Goal: Check status: Check status

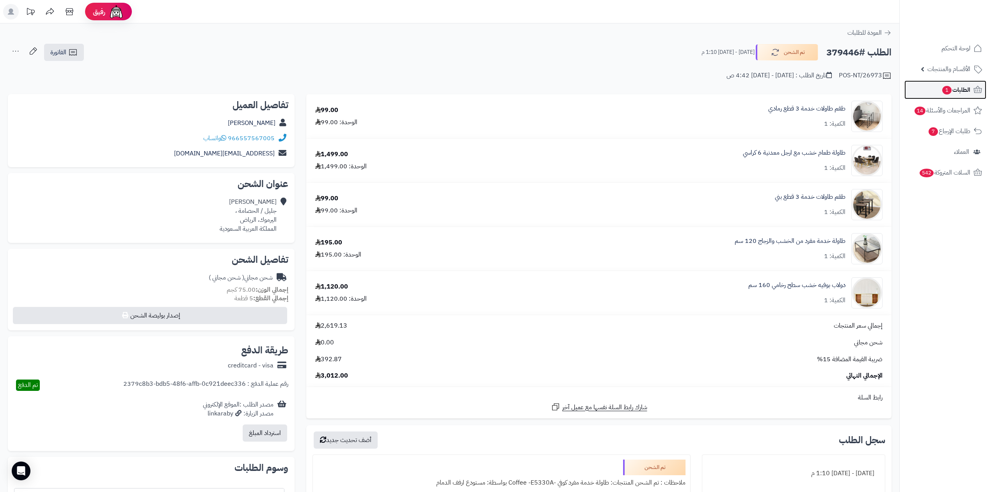
click at [919, 96] on link "الطلبات 1" at bounding box center [946, 89] width 82 height 19
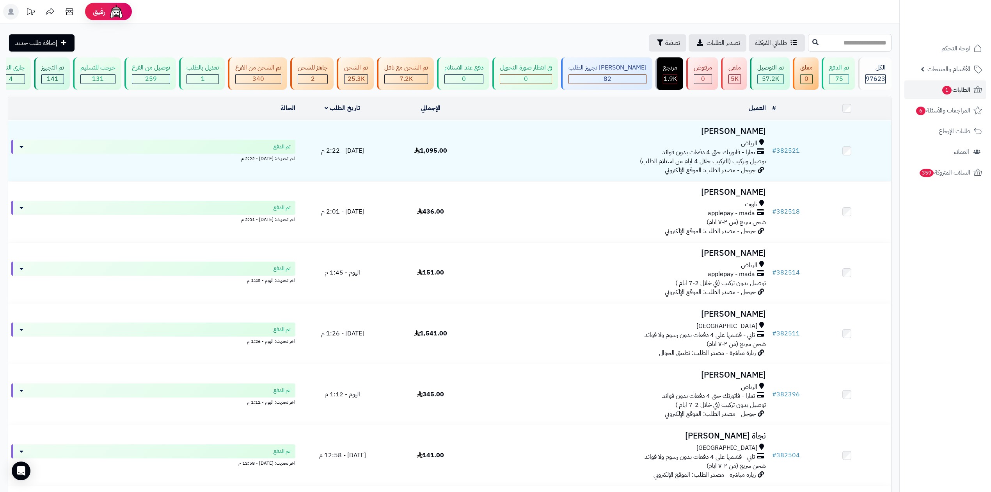
click at [835, 49] on input "text" at bounding box center [850, 43] width 84 height 18
type input "******"
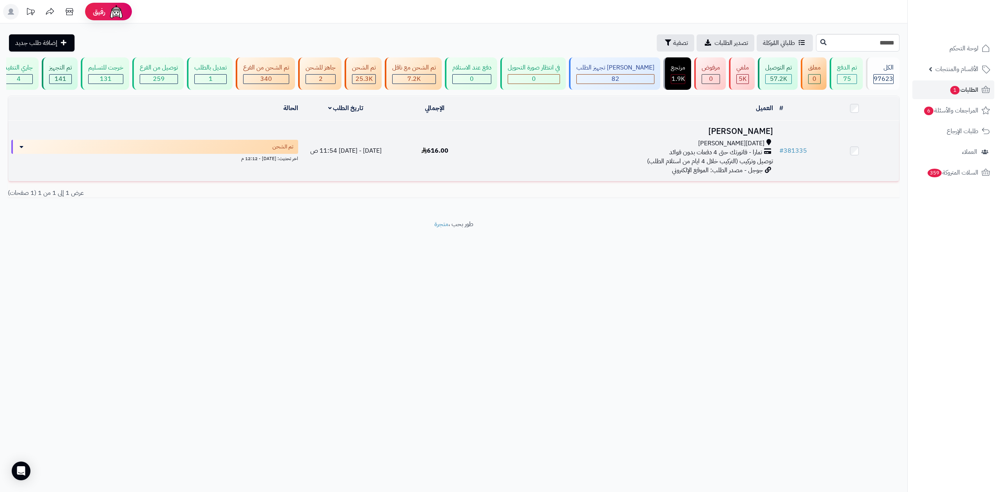
click at [641, 155] on div "تمارا - فاتورتك حتى 4 دفعات بدون فوائد" at bounding box center [627, 152] width 290 height 9
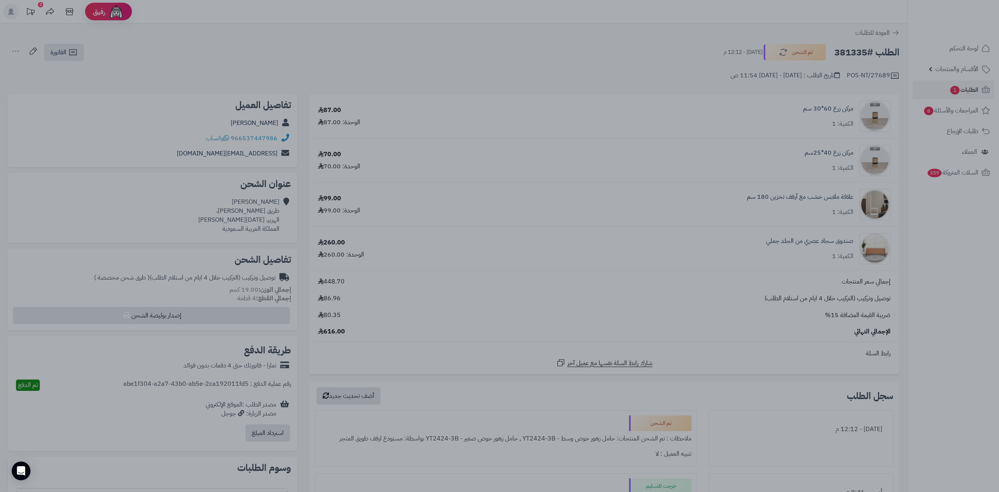
click at [517, 110] on div at bounding box center [499, 246] width 999 height 492
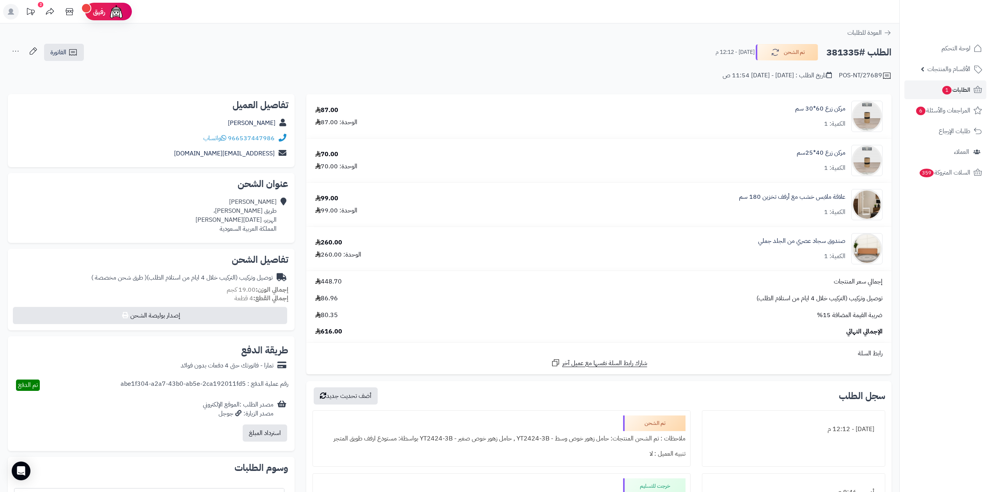
click at [840, 50] on h2 "الطلب #381335" at bounding box center [859, 52] width 65 height 16
copy h2 "381335"
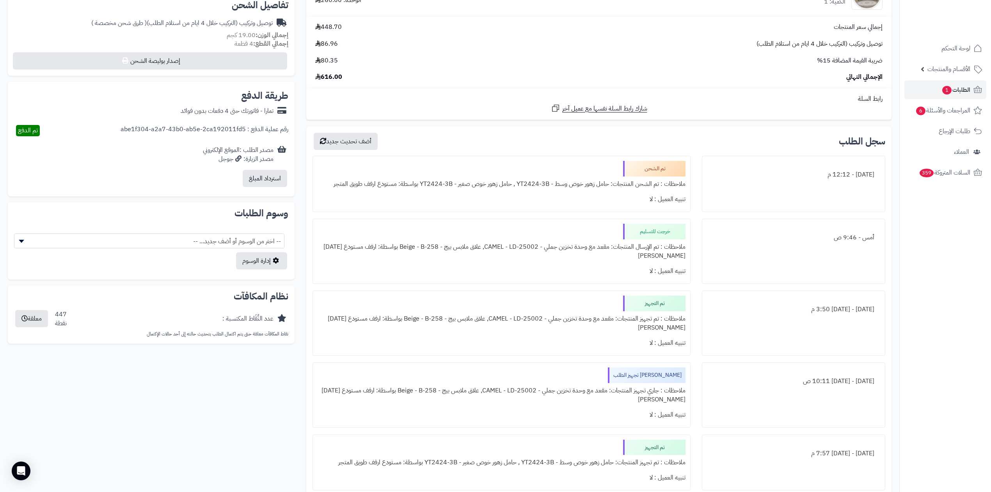
scroll to position [247, 0]
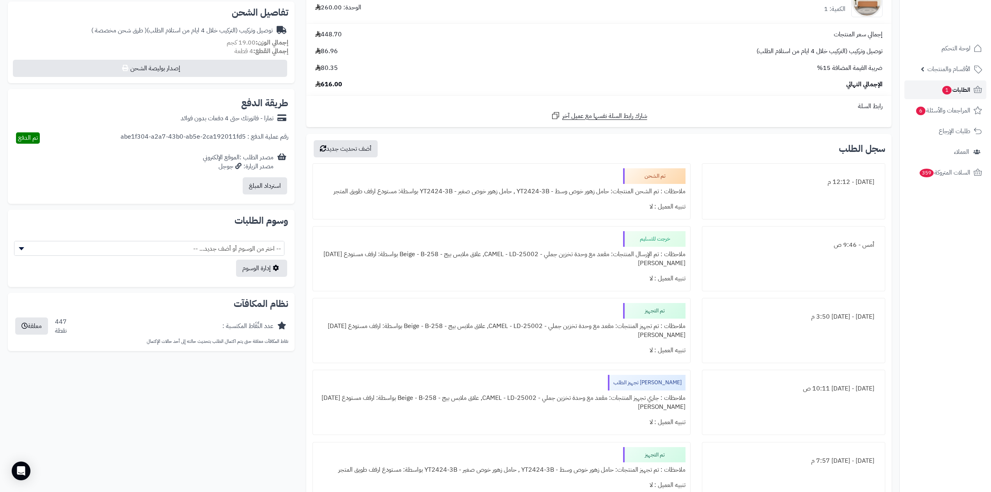
click at [960, 91] on span "الطلبات 1" at bounding box center [956, 89] width 29 height 11
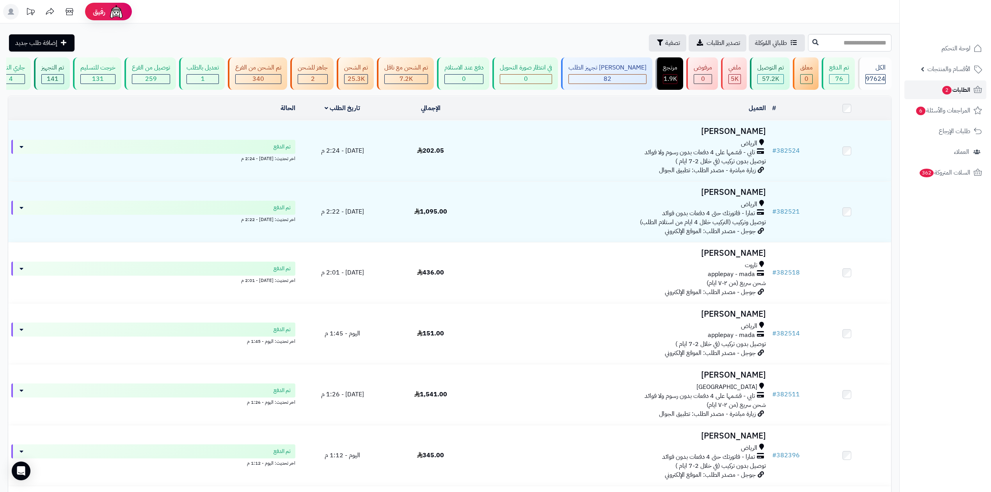
click at [930, 91] on link "الطلبات 2" at bounding box center [946, 89] width 82 height 19
